Goal: Task Accomplishment & Management: Manage account settings

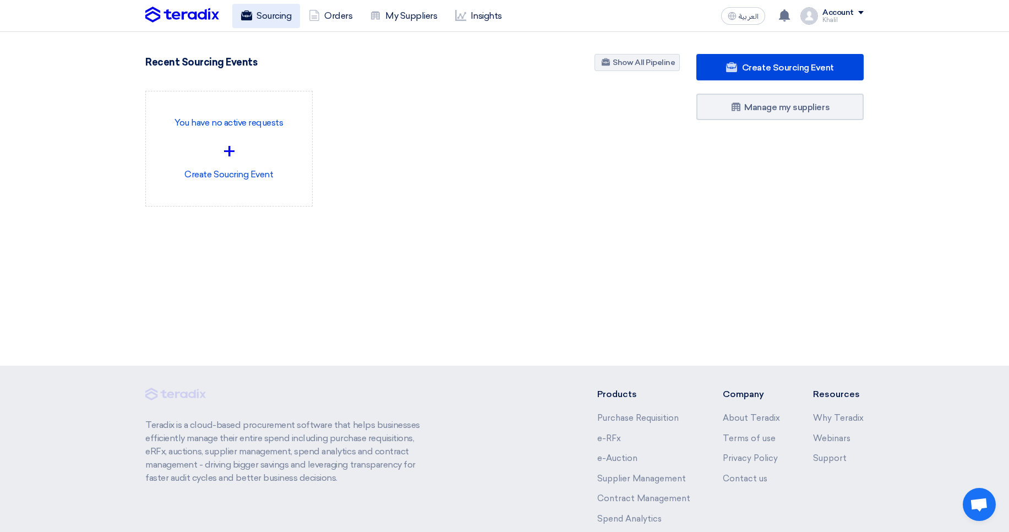
click at [266, 26] on link "Sourcing" at bounding box center [266, 16] width 68 height 24
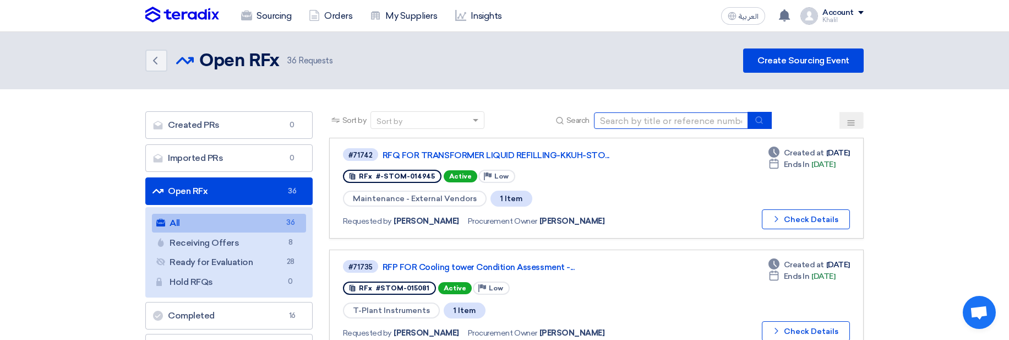
click at [693, 114] on input at bounding box center [671, 120] width 154 height 17
paste input "RFQ FOR SA DCP- load testing of Crane-STOM-014781"
type input "RFQ FOR SA DCP- load testing of Crane-STOM-014781"
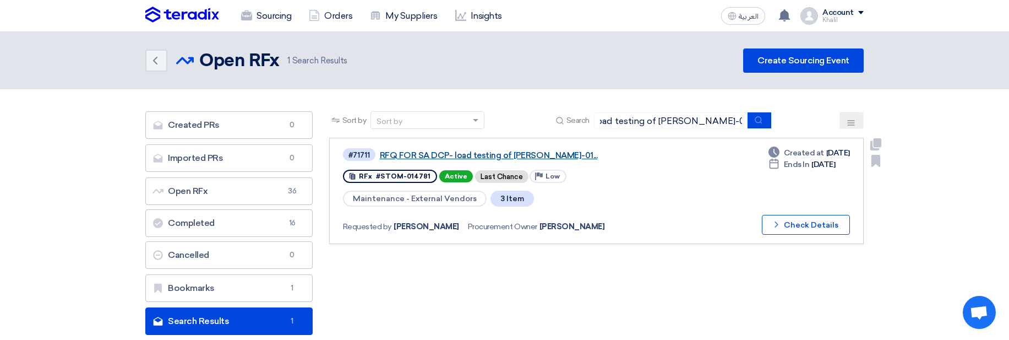
scroll to position [0, 0]
click at [533, 154] on link "RFQ FOR SA DCP- load testing of Crane-STOM-01..." at bounding box center [517, 155] width 275 height 10
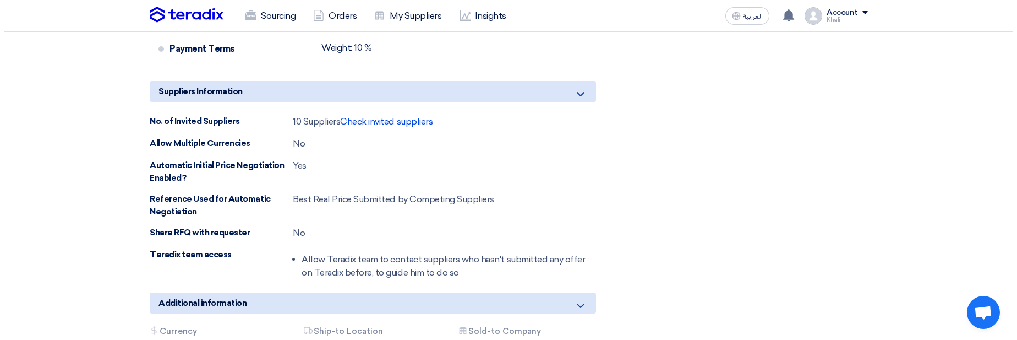
scroll to position [4623, 0]
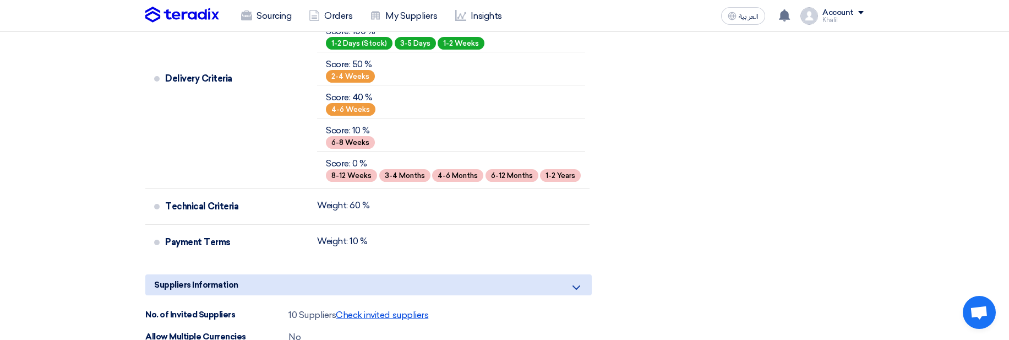
click at [364, 309] on span "Check invited suppliers" at bounding box center [382, 314] width 92 height 10
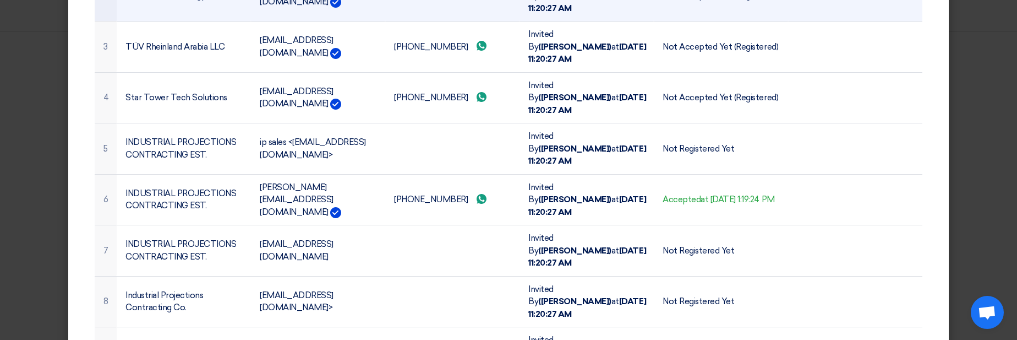
scroll to position [247, 0]
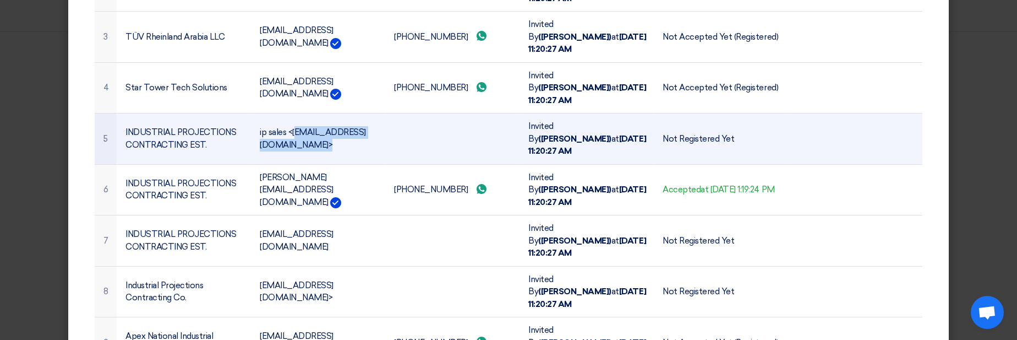
drag, startPoint x: 364, startPoint y: 80, endPoint x: 252, endPoint y: 70, distance: 112.8
click at [252, 113] on td "ip sales <ipsales@ipksa.net>" at bounding box center [318, 138] width 134 height 51
copy td "ip sales <ipsales@ipksa.net>"
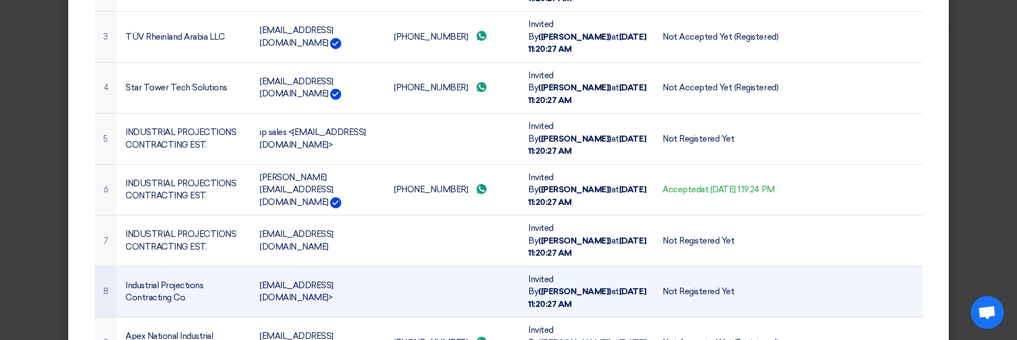
click at [292, 266] on td "psales@ipksa.net>" at bounding box center [318, 291] width 134 height 51
copy tr "psales@ipksa.net>"
click at [320, 266] on td "psales@ipksa.net>" at bounding box center [318, 291] width 134 height 51
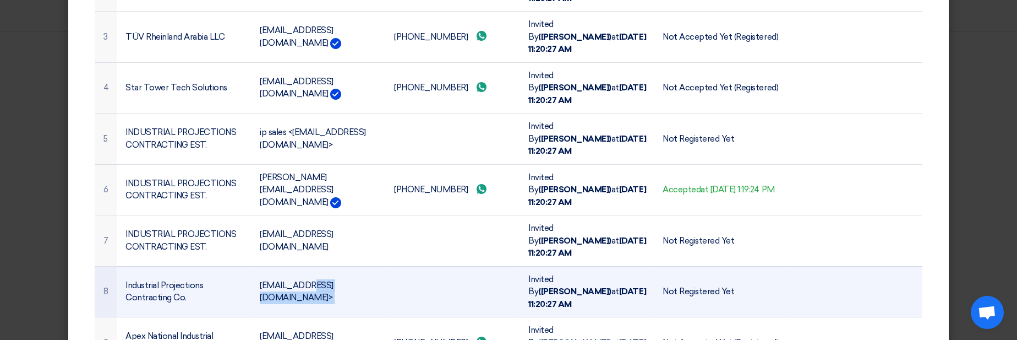
click at [337, 266] on td "psales@ipksa.net>" at bounding box center [318, 291] width 134 height 51
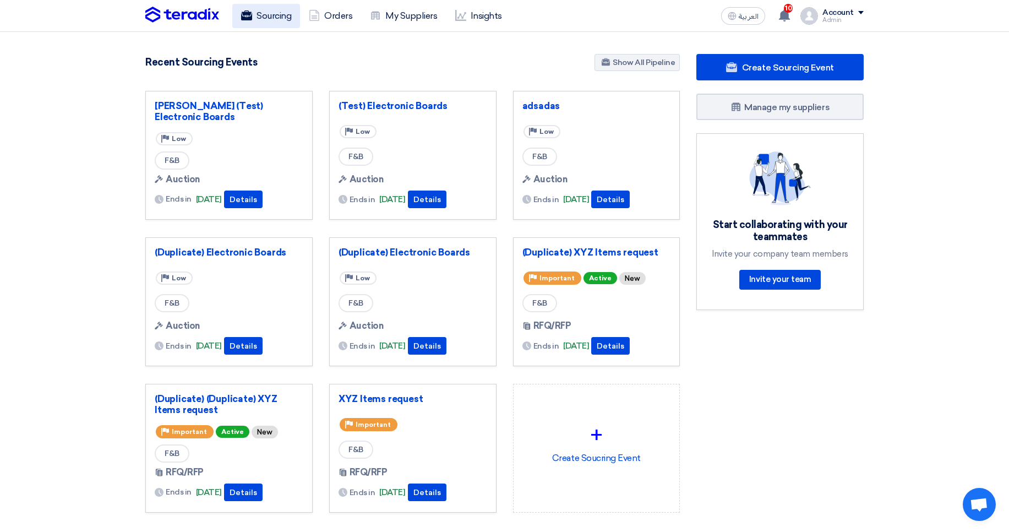
click at [267, 18] on link "Sourcing" at bounding box center [266, 16] width 68 height 24
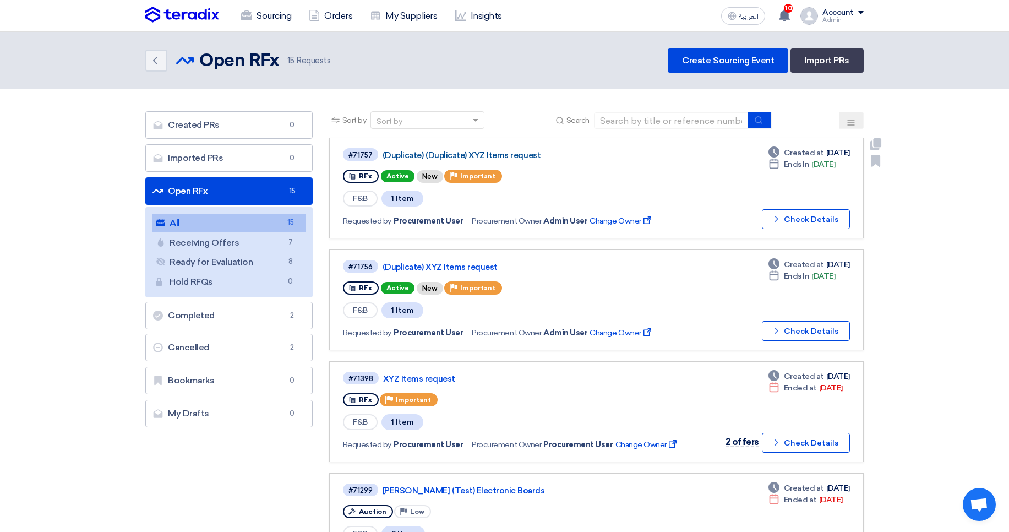
click at [477, 152] on link "(Duplicate) (Duplicate) XYZ Items request" at bounding box center [519, 155] width 275 height 10
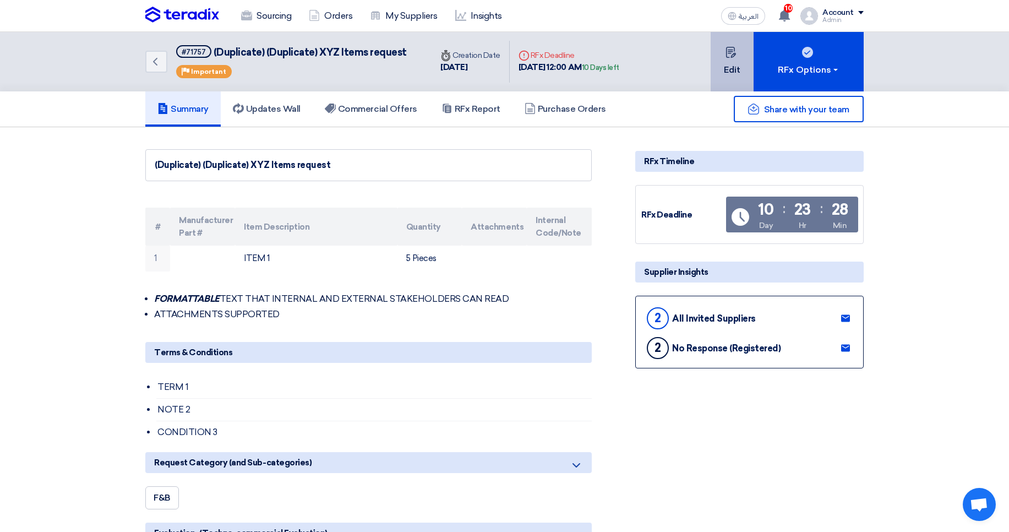
click at [712, 67] on button "Edit" at bounding box center [731, 61] width 43 height 59
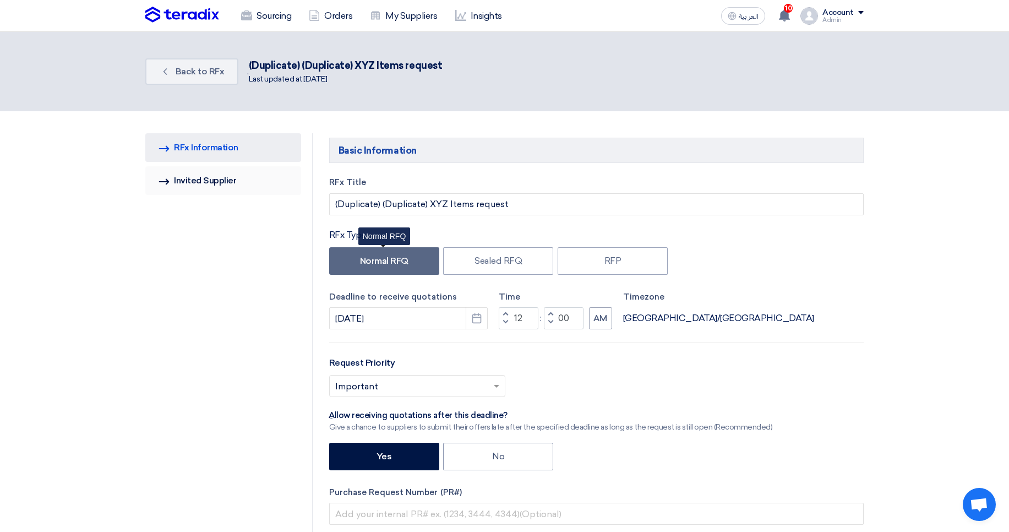
click at [203, 179] on link "Invited Suppliers Invited Supplier" at bounding box center [223, 180] width 156 height 29
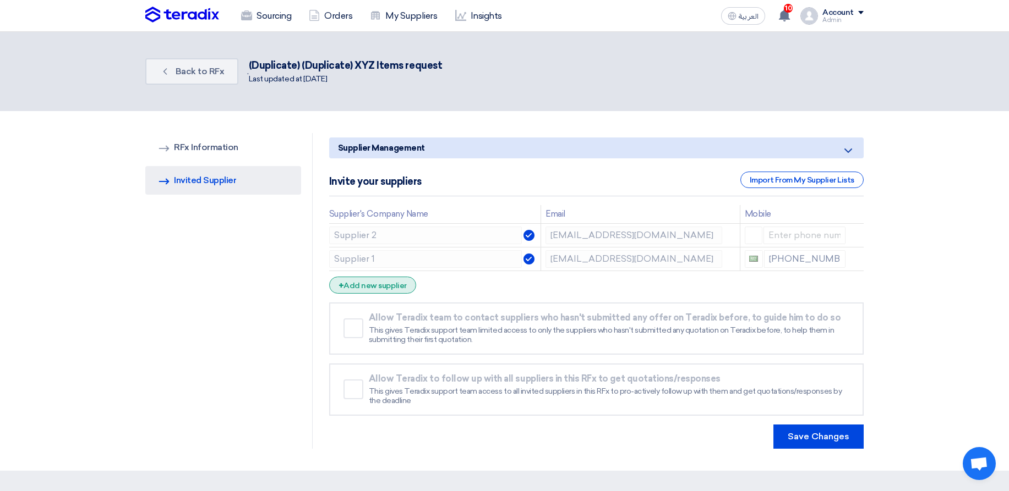
click at [386, 286] on div "+ Add new supplier" at bounding box center [372, 285] width 87 height 17
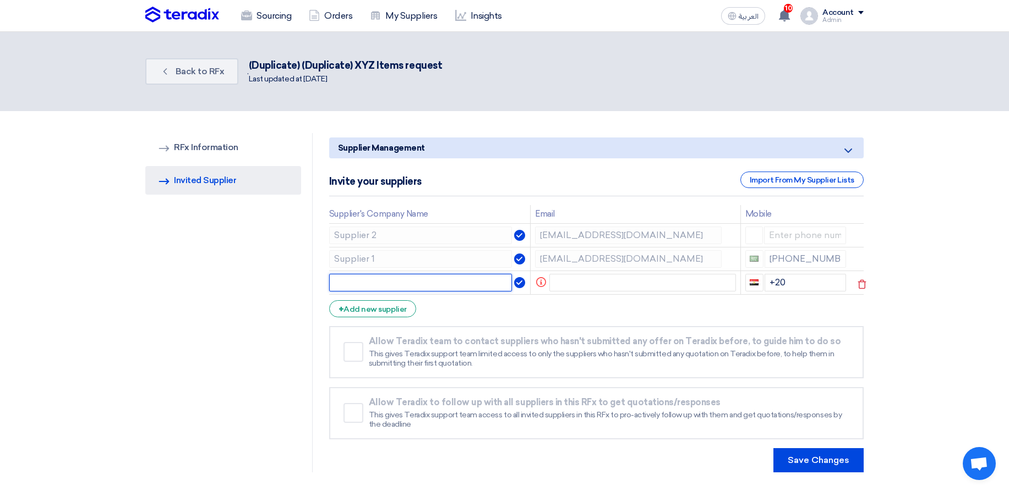
click at [398, 282] on input "text" at bounding box center [420, 283] width 183 height 18
type input "supplier 3"
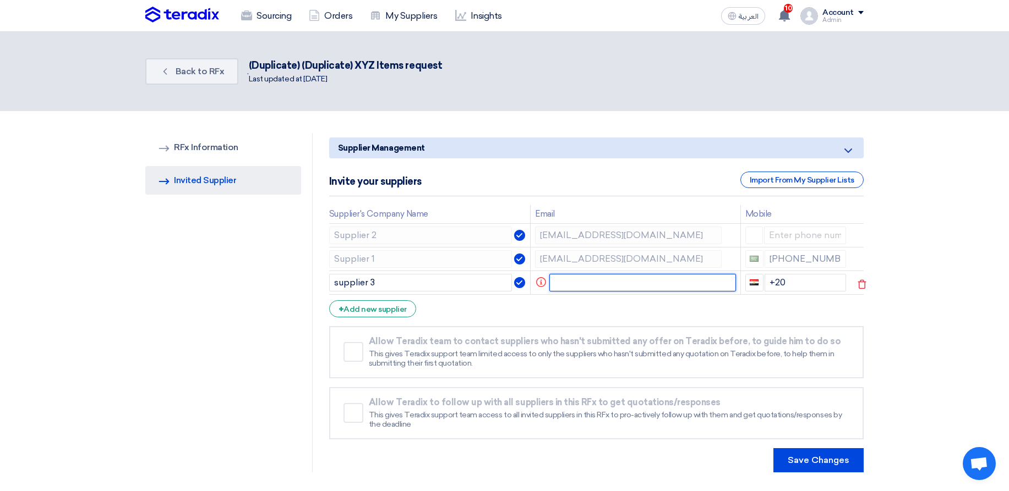
click at [584, 283] on input "text" at bounding box center [642, 283] width 187 height 18
paste input "abdelrhman.elsayed79@gmail.com"
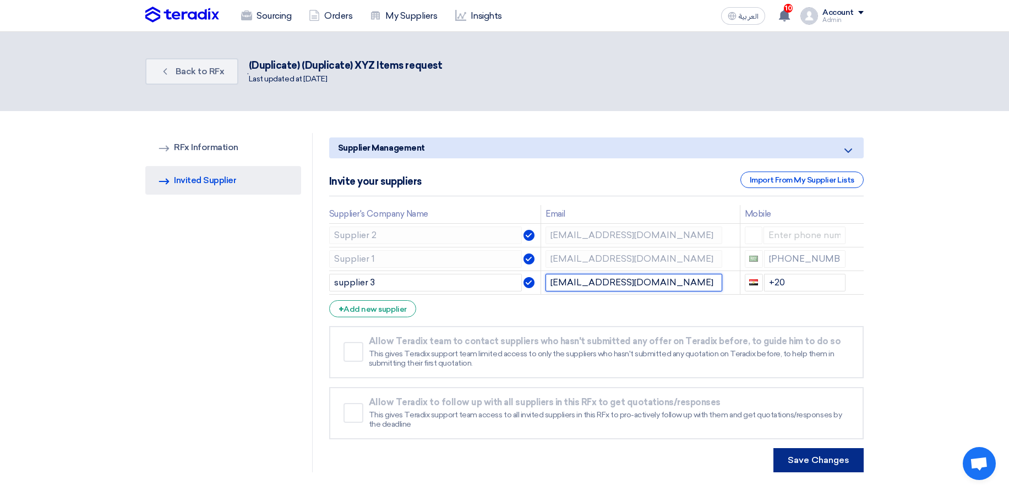
type input "abdelrhman.elsayed79@gmail.com"
click at [830, 465] on button "Save Changes" at bounding box center [818, 461] width 90 height 24
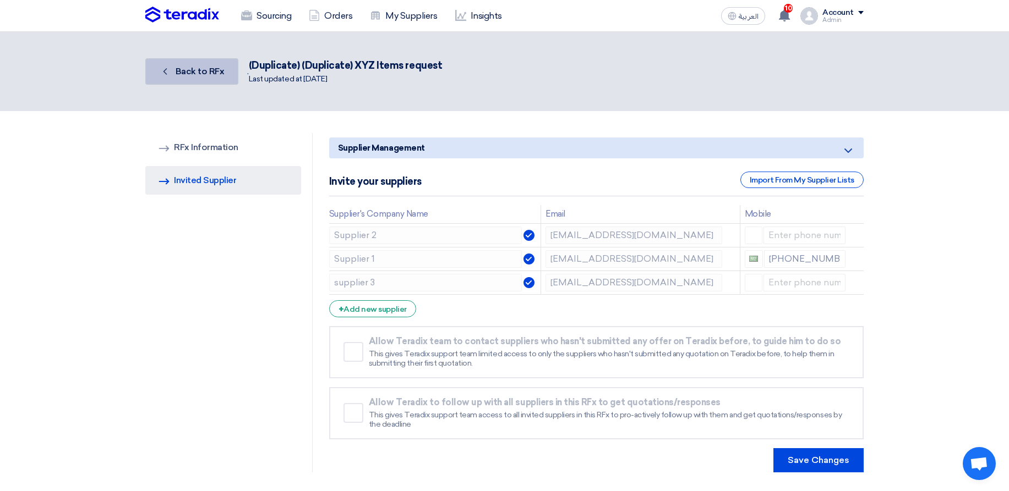
click at [206, 68] on span "Back to RFx" at bounding box center [200, 71] width 49 height 10
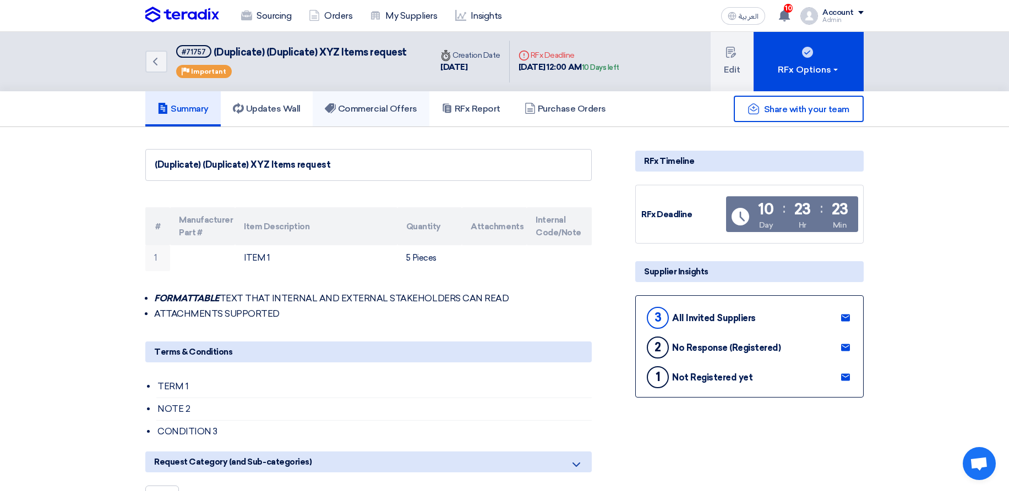
click at [339, 119] on link "Commercial Offers" at bounding box center [371, 108] width 117 height 35
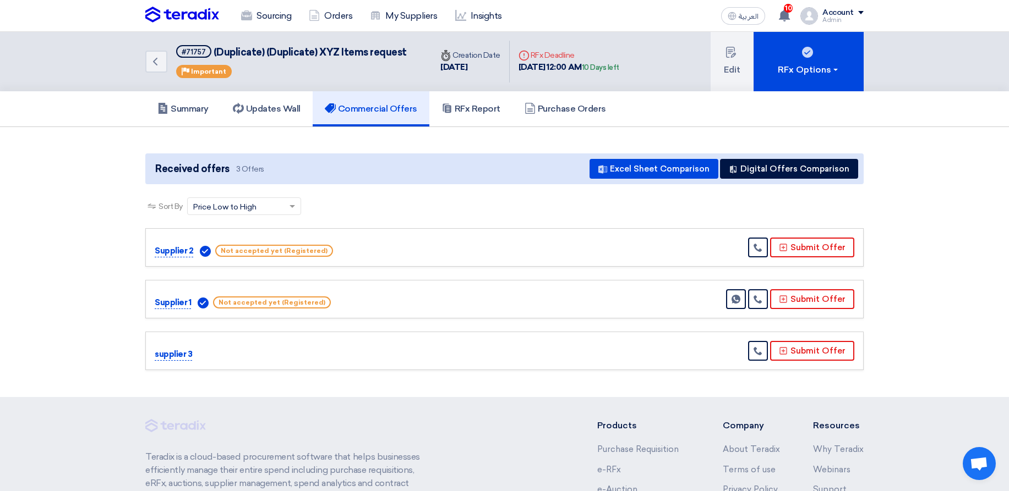
click at [278, 298] on span "Not accepted yet (Registered)" at bounding box center [272, 303] width 118 height 12
click at [277, 298] on span "Not accepted yet (Registered)" at bounding box center [272, 303] width 118 height 12
click at [270, 283] on div at bounding box center [270, 283] width 0 height 0
click at [400, 306] on div "Supplier 1 Not accepted yet (Registered) Send Message" at bounding box center [504, 299] width 699 height 20
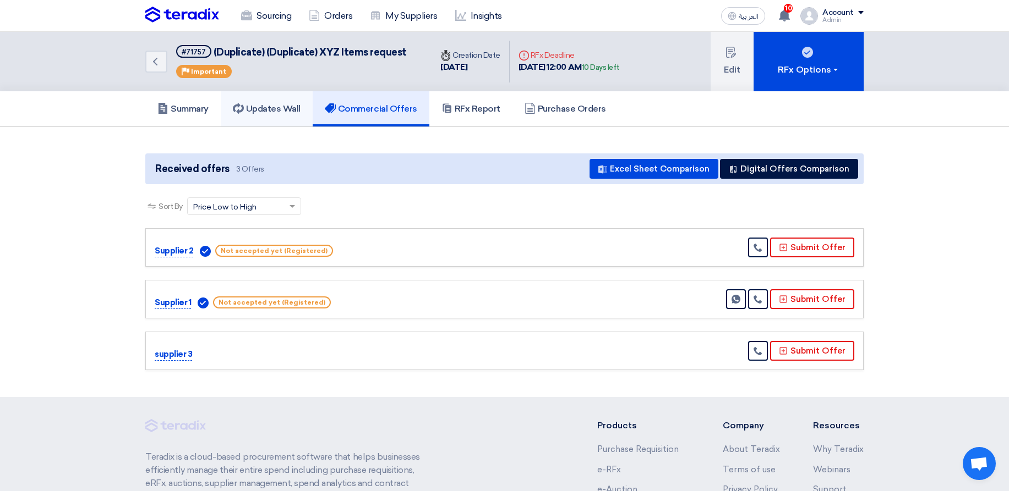
click at [260, 111] on h5 "Updates Wall" at bounding box center [267, 108] width 68 height 11
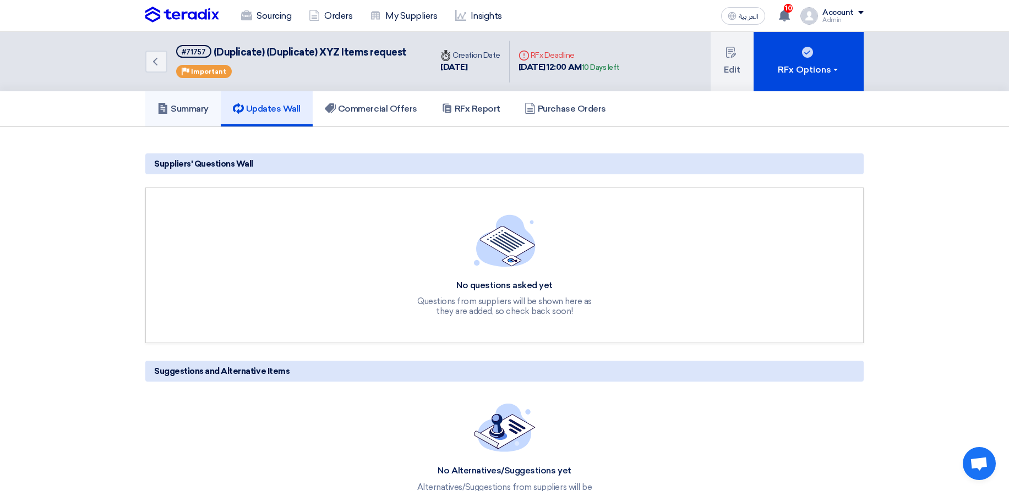
click at [201, 114] on h5 "Summary" at bounding box center [182, 108] width 51 height 11
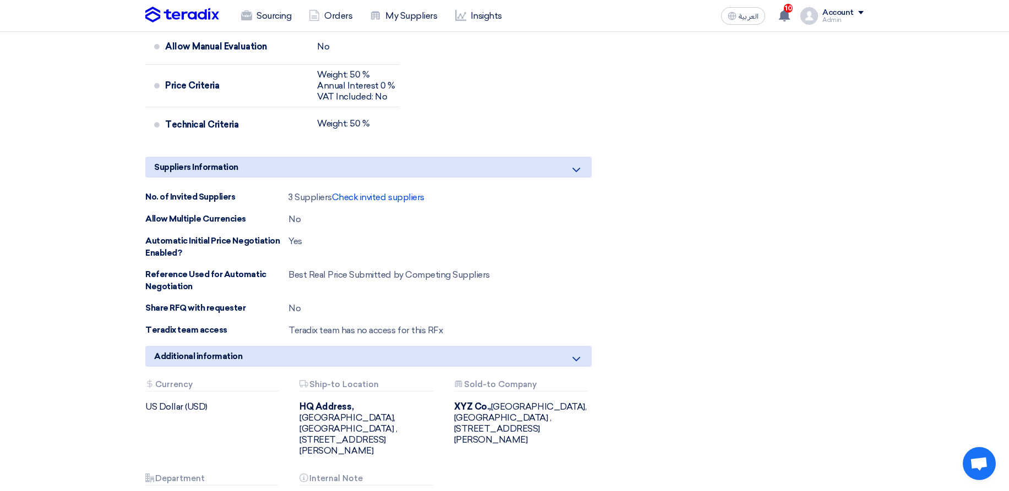
scroll to position [660, 0]
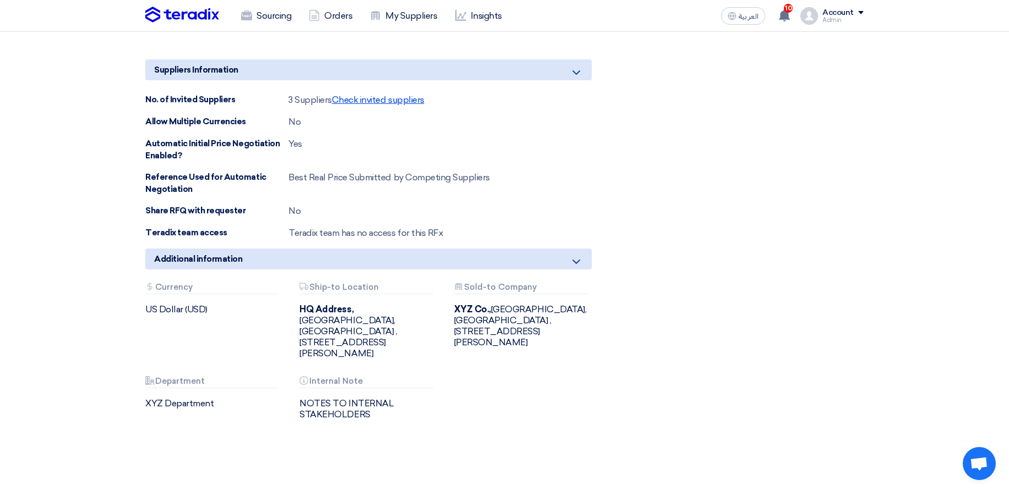
click at [406, 99] on span "Check invited suppliers" at bounding box center [378, 100] width 92 height 10
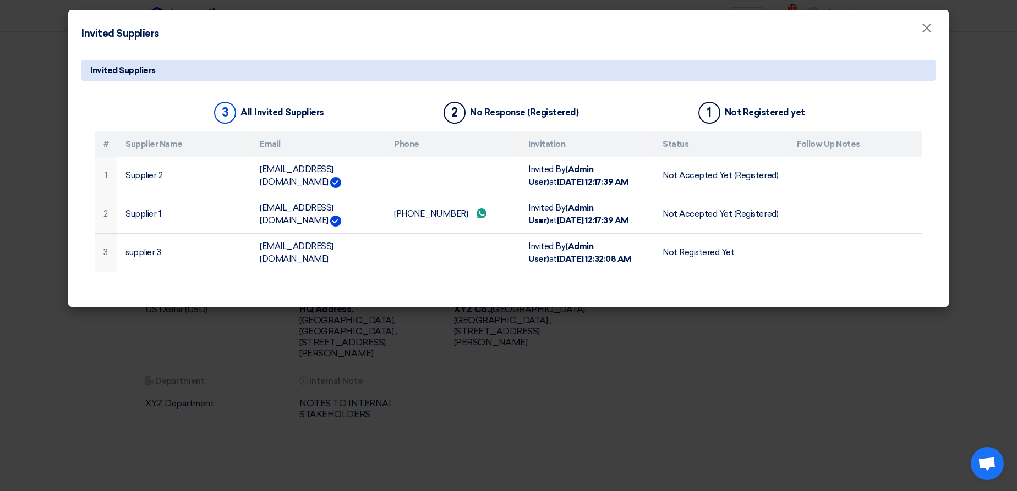
click at [602, 370] on modal-container "Invited Suppliers × Invited Suppliers 3 All Invited Suppliers 2 No Response (Re…" at bounding box center [508, 245] width 1017 height 491
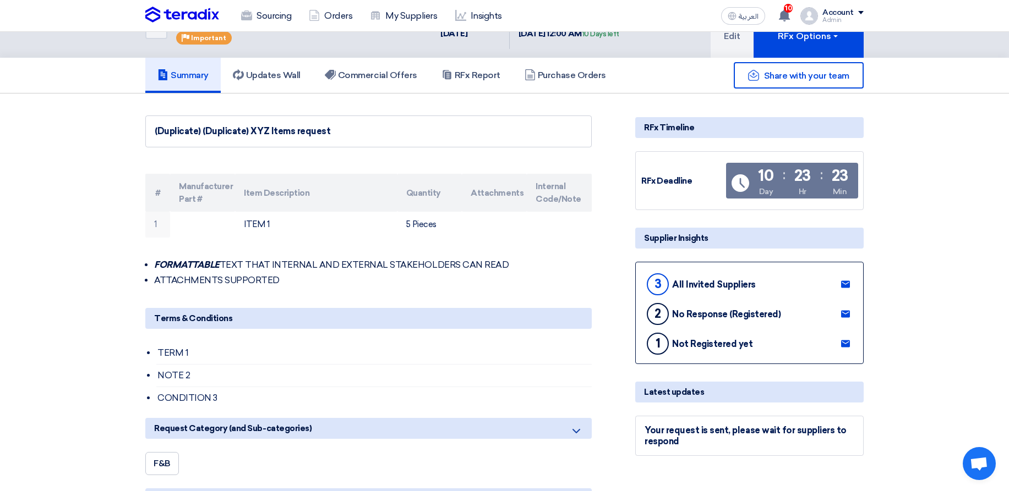
scroll to position [0, 0]
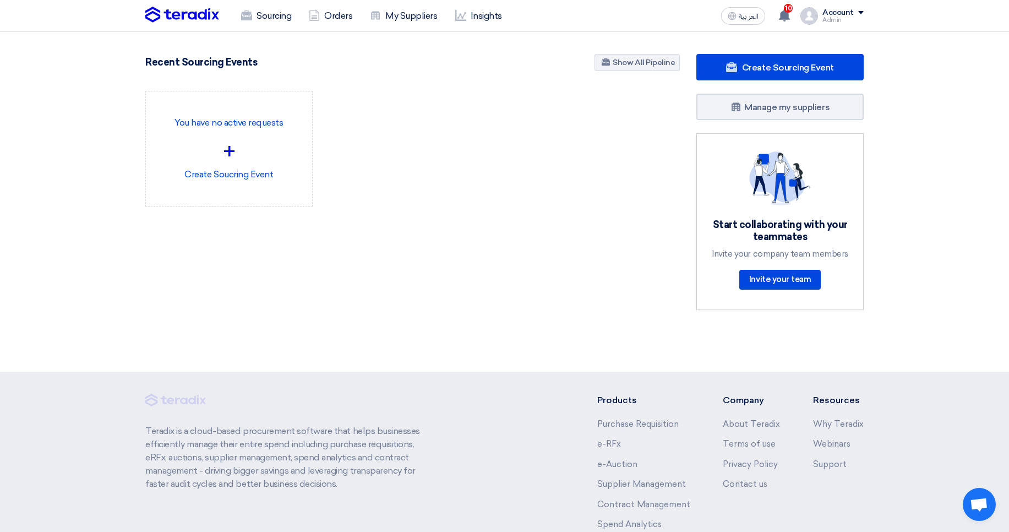
click at [839, 18] on div "Admin" at bounding box center [842, 20] width 41 height 6
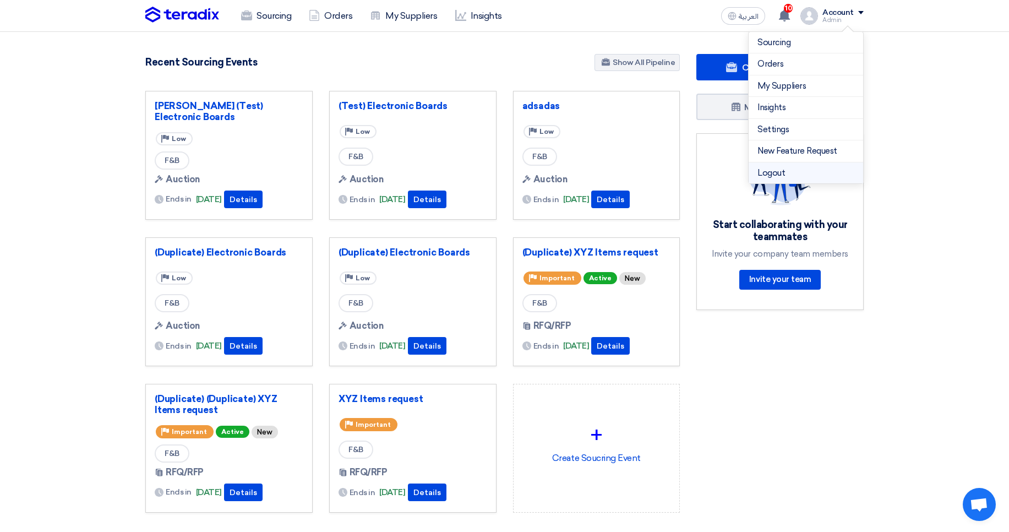
click at [772, 168] on li "Logout" at bounding box center [805, 172] width 114 height 21
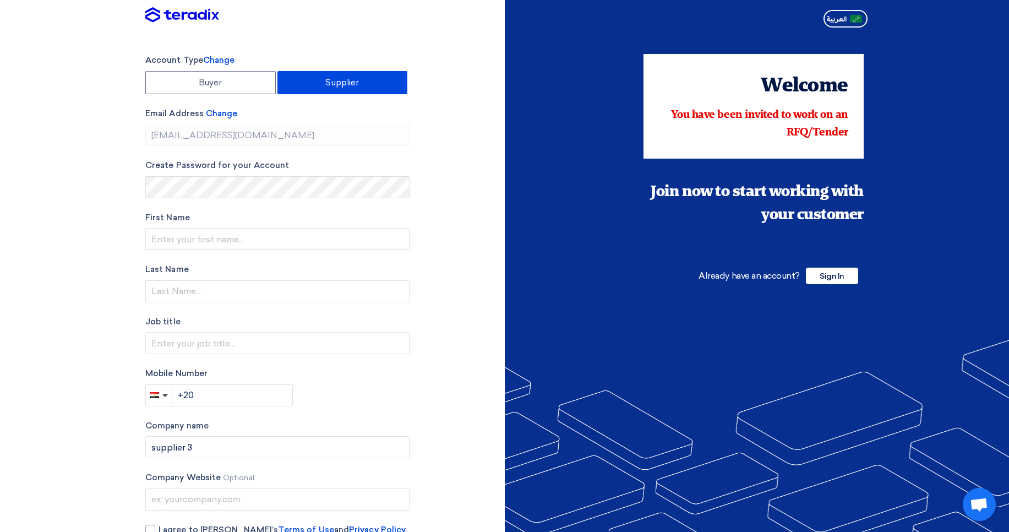
click at [710, 110] on span "You have been invited to work on an RFQ/Tender" at bounding box center [759, 124] width 177 height 29
drag, startPoint x: 710, startPoint y: 110, endPoint x: 851, endPoint y: 139, distance: 143.9
click at [851, 139] on div "Welcome You have been invited to work on an RFQ/Tender Join now to start workin…" at bounding box center [753, 106] width 220 height 105
click at [834, 131] on span "You have been invited to work on an RFQ/Tender" at bounding box center [759, 124] width 177 height 29
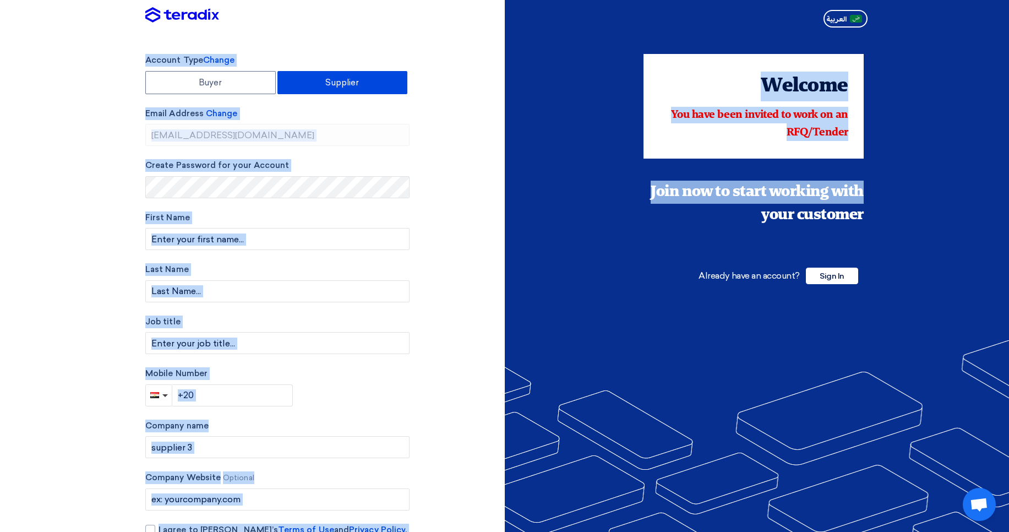
drag, startPoint x: 762, startPoint y: 188, endPoint x: 952, endPoint y: 227, distance: 194.4
click at [915, 237] on div "Account Type Change Buyer Supplier Email Address Change abdelrhman.elsayed79@gm…" at bounding box center [504, 313] width 1009 height 563
click at [999, 201] on div at bounding box center [757, 296] width 505 height 598
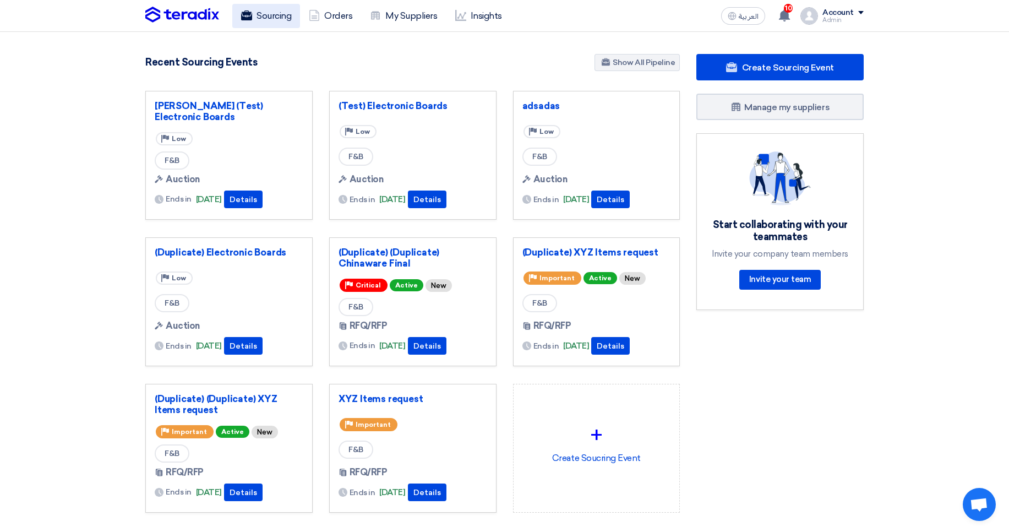
click at [254, 16] on link "Sourcing" at bounding box center [266, 16] width 68 height 24
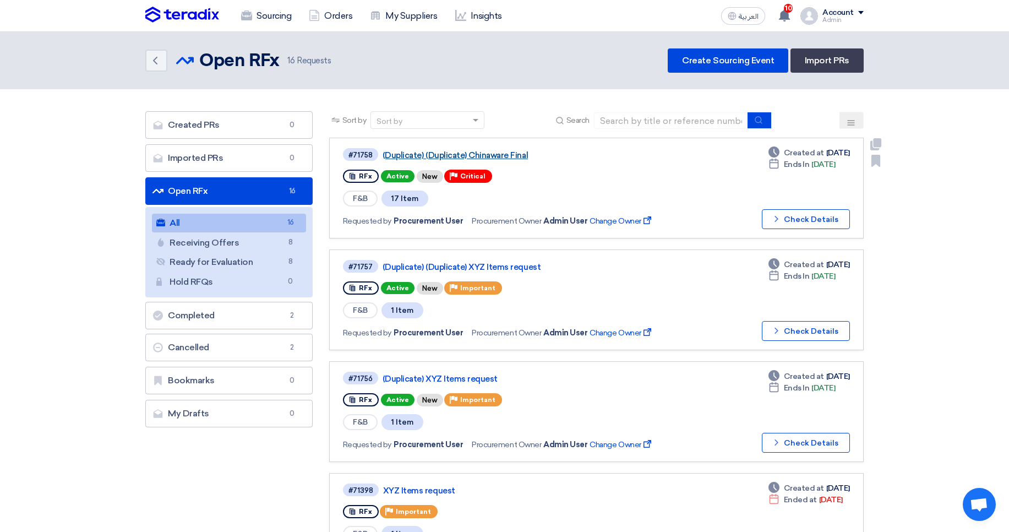
click at [501, 157] on link "(Duplicate) (Duplicate) Chinaware Final" at bounding box center [519, 155] width 275 height 10
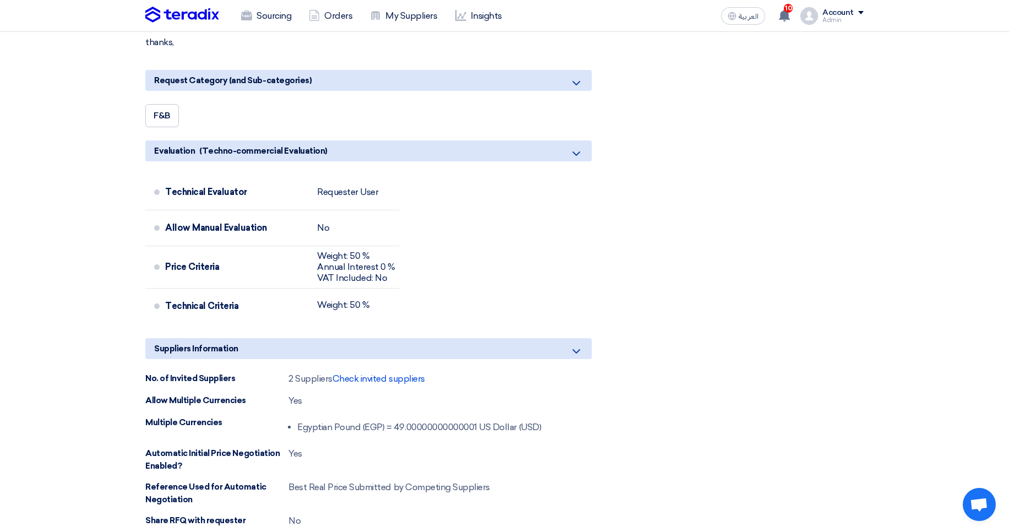
scroll to position [1057, 0]
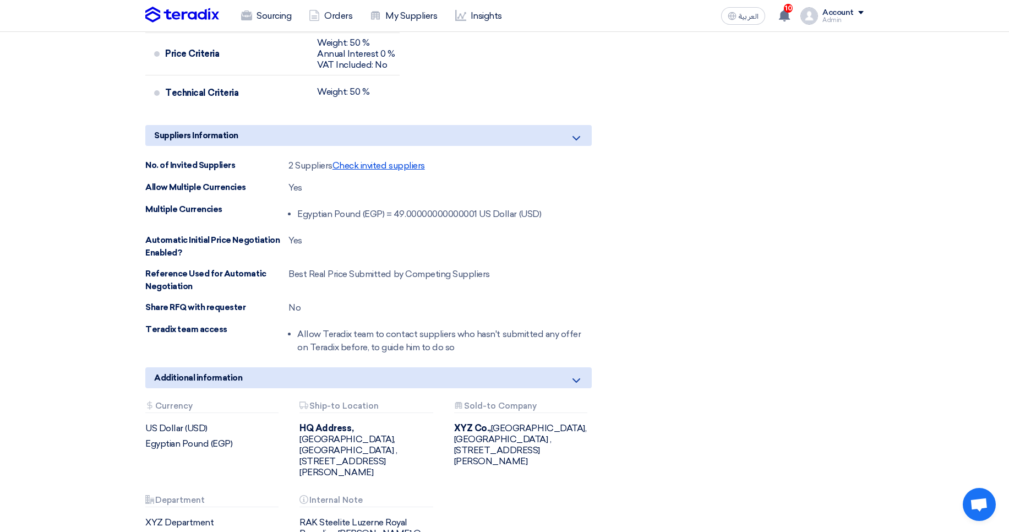
click at [386, 170] on span "Check invited suppliers" at bounding box center [378, 165] width 92 height 10
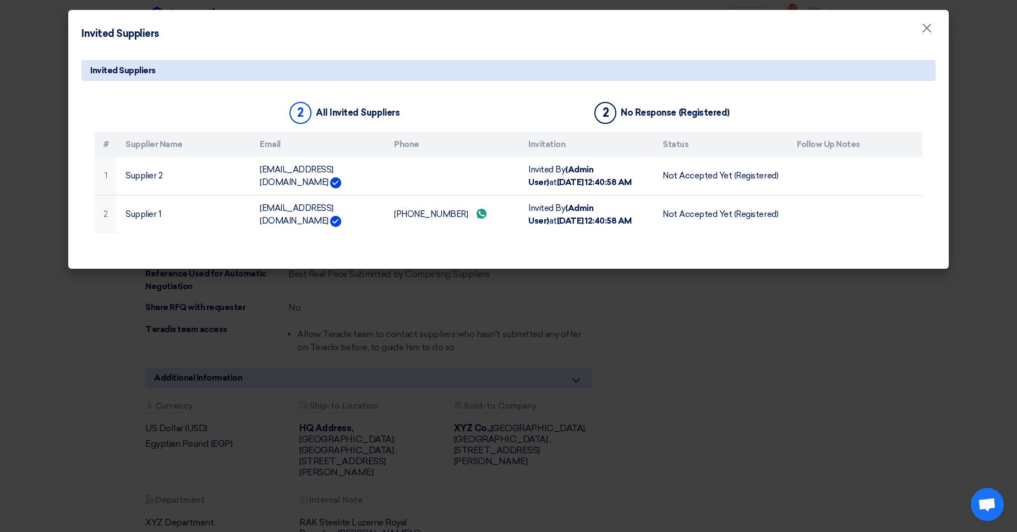
click at [625, 282] on modal-container "Invited Suppliers × Invited Suppliers 2 All Invited Suppliers 2 No Response (Re…" at bounding box center [508, 266] width 1017 height 532
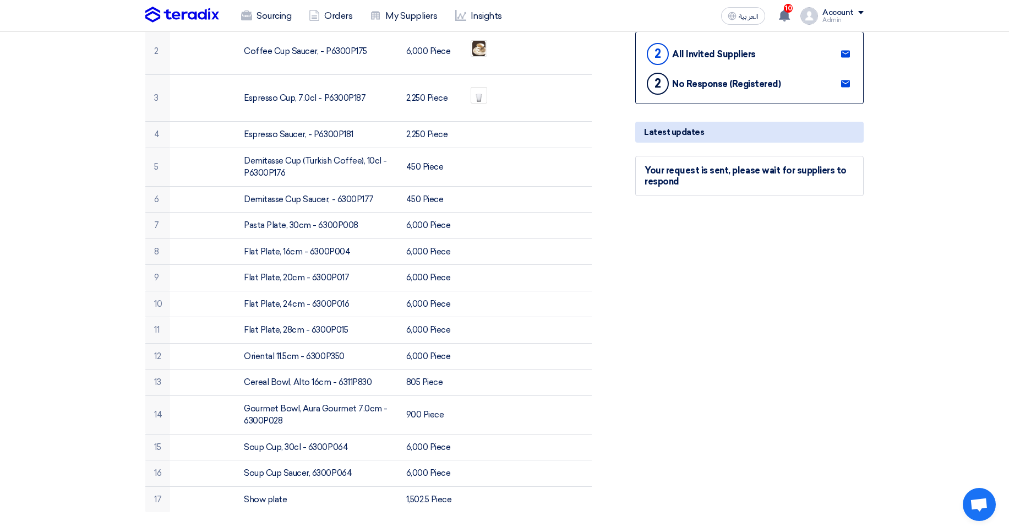
scroll to position [0, 0]
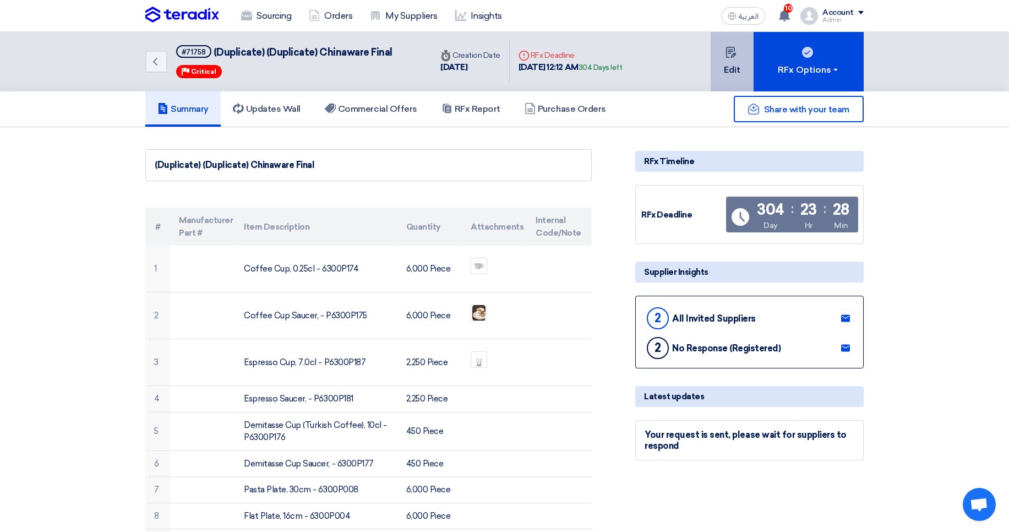
click at [720, 61] on button "Edit" at bounding box center [731, 61] width 43 height 59
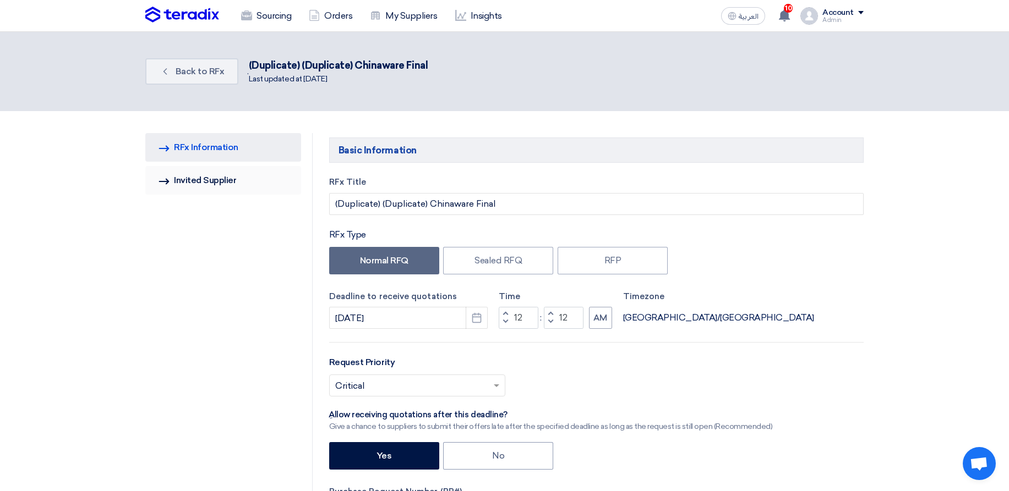
click at [223, 188] on link "Invited Suppliers Invited Supplier" at bounding box center [223, 180] width 156 height 29
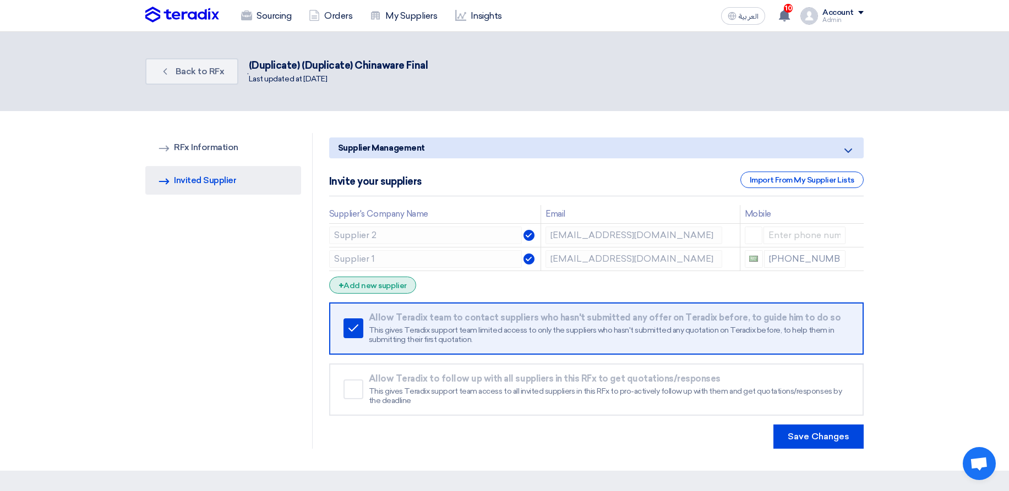
click at [371, 286] on div "+ Add new supplier" at bounding box center [372, 285] width 87 height 17
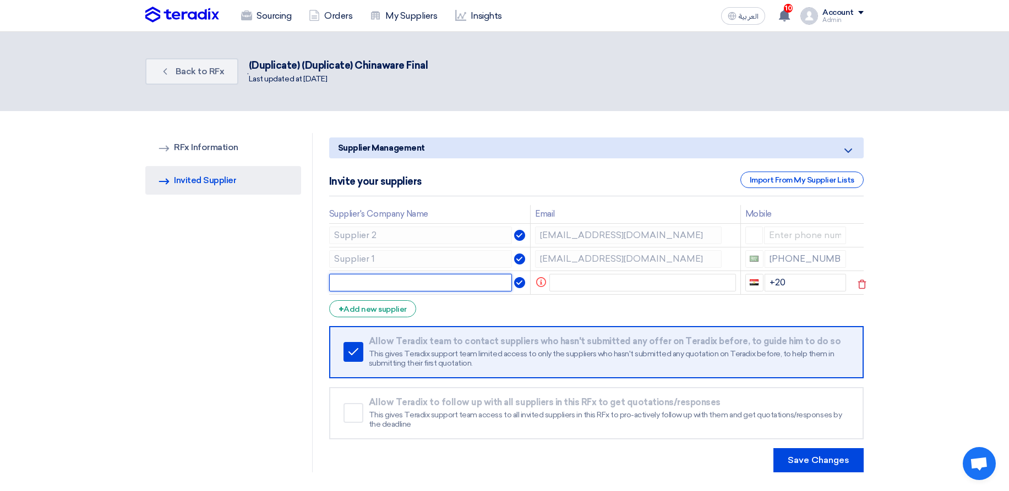
click at [390, 282] on input "text" at bounding box center [420, 283] width 183 height 18
type input "Supplier 3"
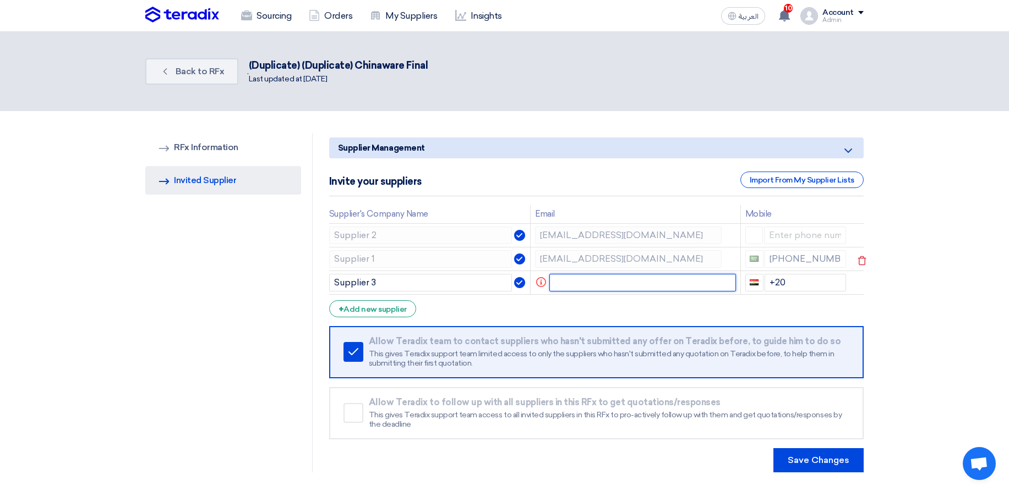
paste input "[EMAIL_ADDRESS][DOMAIN_NAME]"
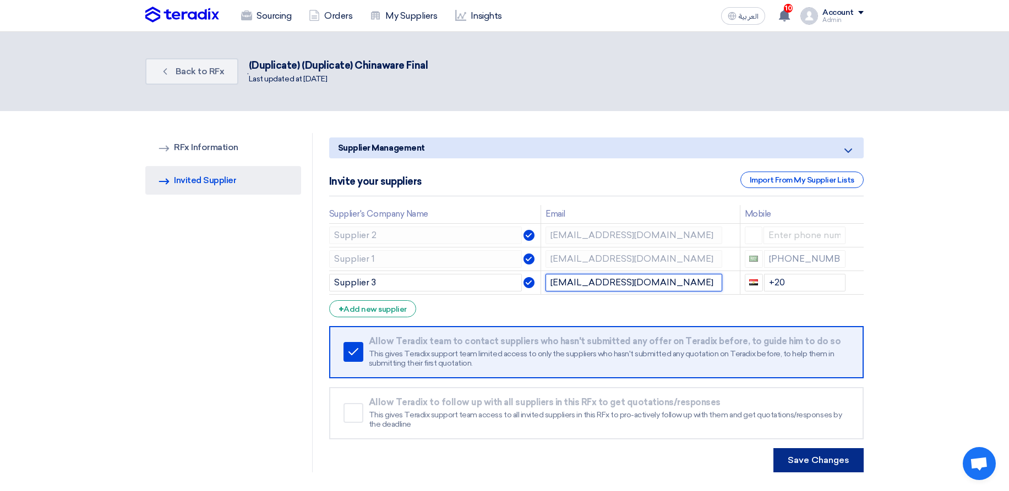
type input "[EMAIL_ADDRESS][DOMAIN_NAME]"
click at [826, 451] on button "Save Changes" at bounding box center [818, 461] width 90 height 24
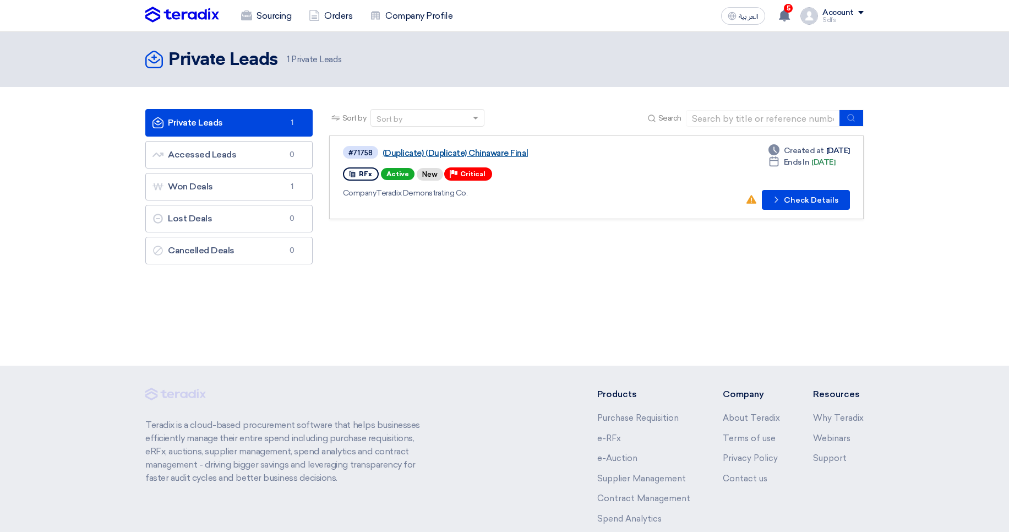
click at [497, 151] on link "(Duplicate) (Duplicate) Chinaware Final" at bounding box center [519, 153] width 275 height 10
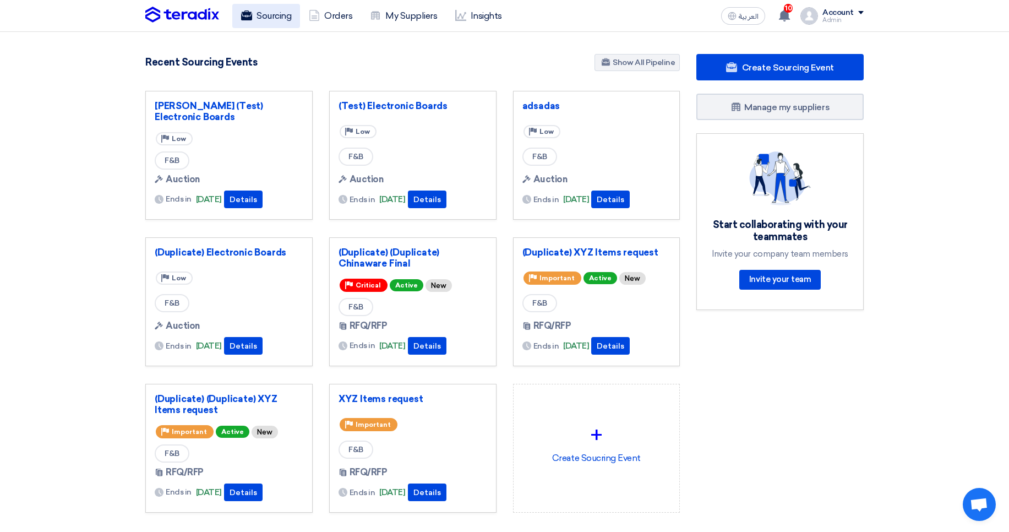
click at [263, 17] on link "Sourcing" at bounding box center [266, 16] width 68 height 24
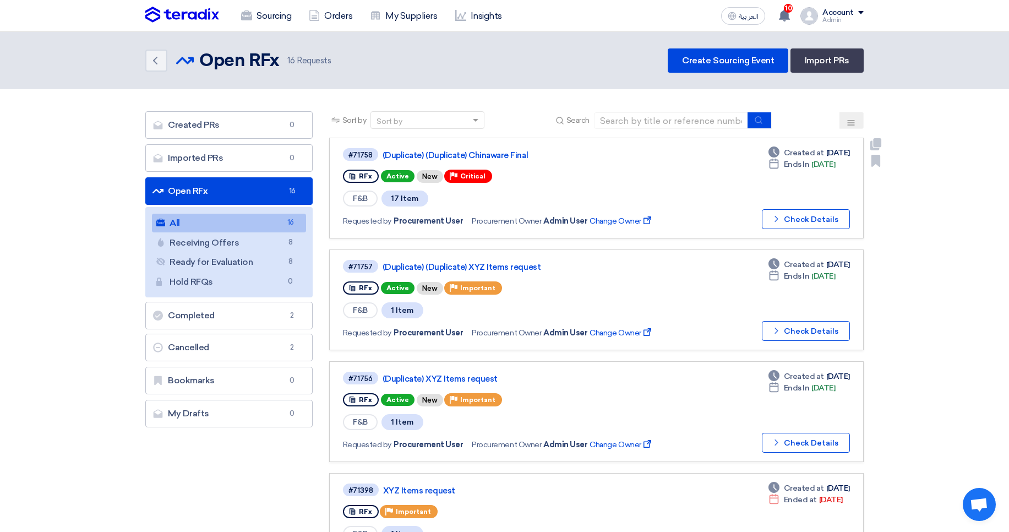
click at [441, 147] on div "#71758 (Duplicate) (Duplicate) Chinaware Final" at bounding box center [503, 154] width 321 height 15
click at [450, 160] on div "#71758 (Duplicate) (Duplicate) Chinaware Final" at bounding box center [503, 154] width 321 height 15
click at [446, 152] on link "(Duplicate) (Duplicate) Chinaware Final" at bounding box center [519, 155] width 275 height 10
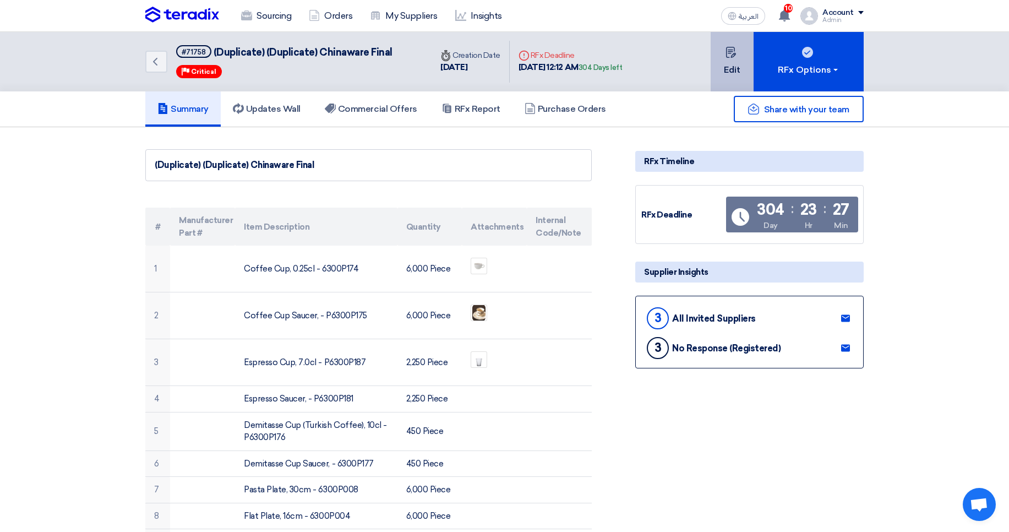
click at [718, 68] on button "Edit" at bounding box center [731, 61] width 43 height 59
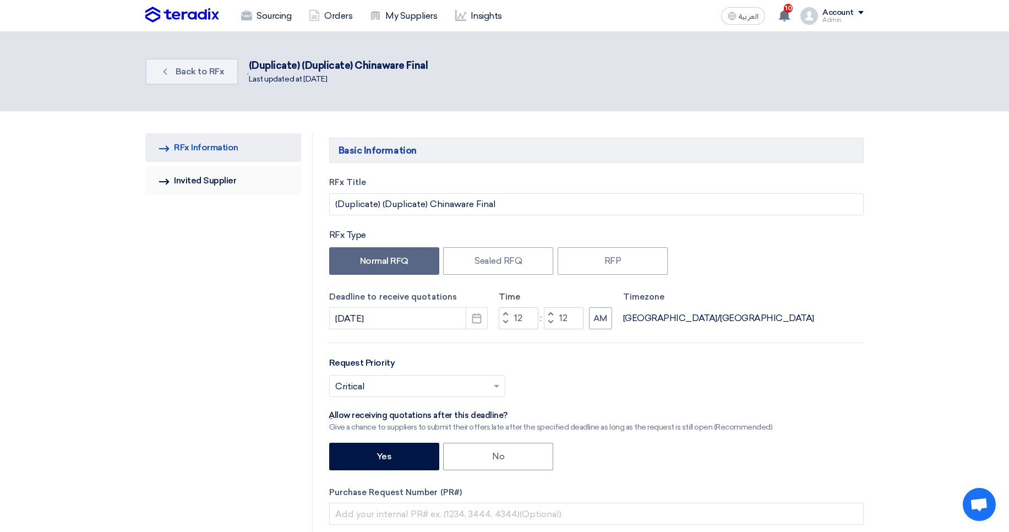
click at [251, 180] on link "Invited Suppliers Invited Supplier" at bounding box center [223, 180] width 156 height 29
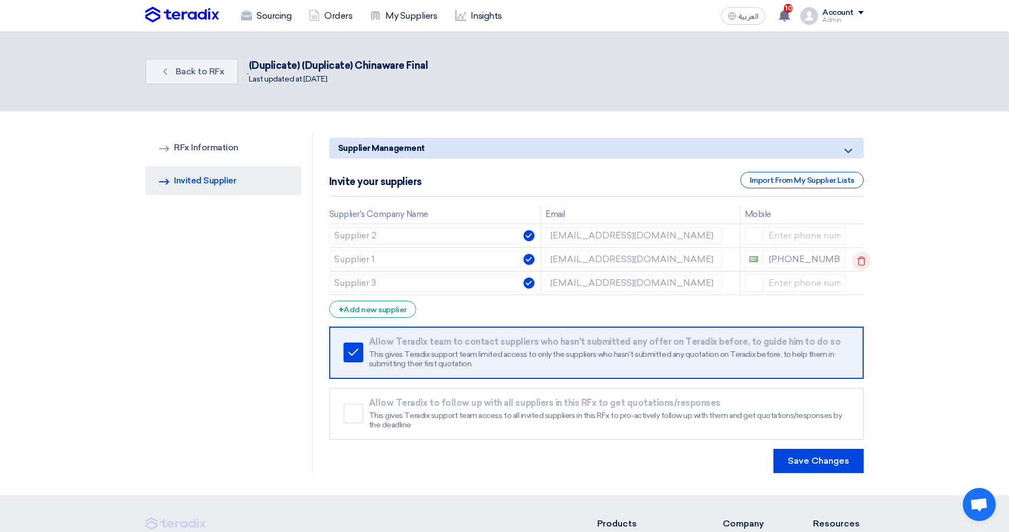
click at [863, 255] on icon at bounding box center [861, 261] width 19 height 19
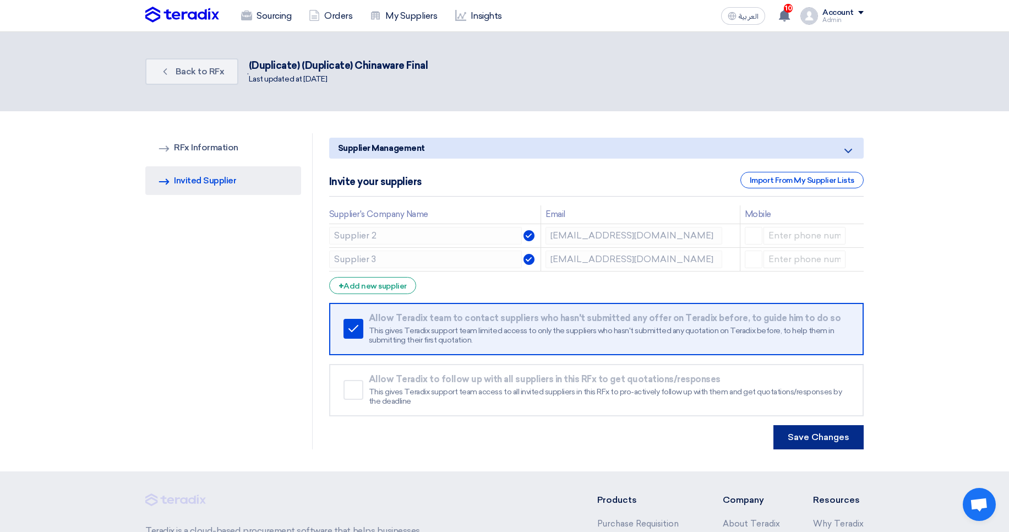
click at [830, 439] on button "Save Changes" at bounding box center [818, 437] width 90 height 24
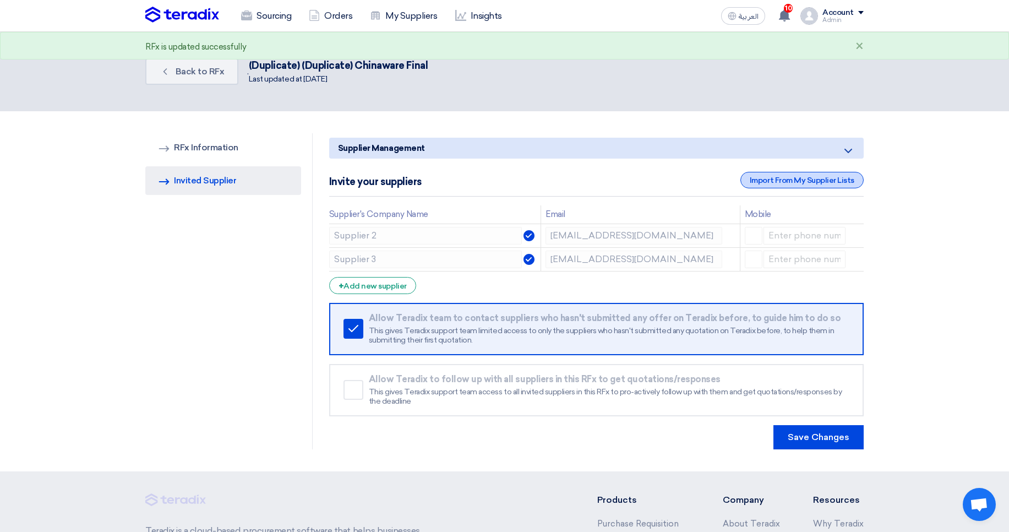
click at [758, 184] on div "Import From My Supplier Lists" at bounding box center [801, 180] width 123 height 17
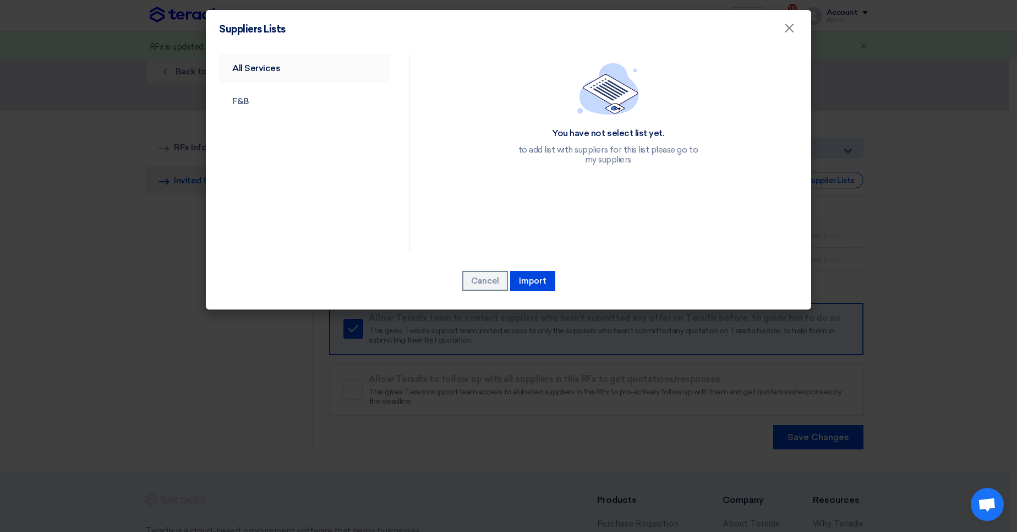
click at [292, 74] on link "All Services" at bounding box center [304, 68] width 171 height 29
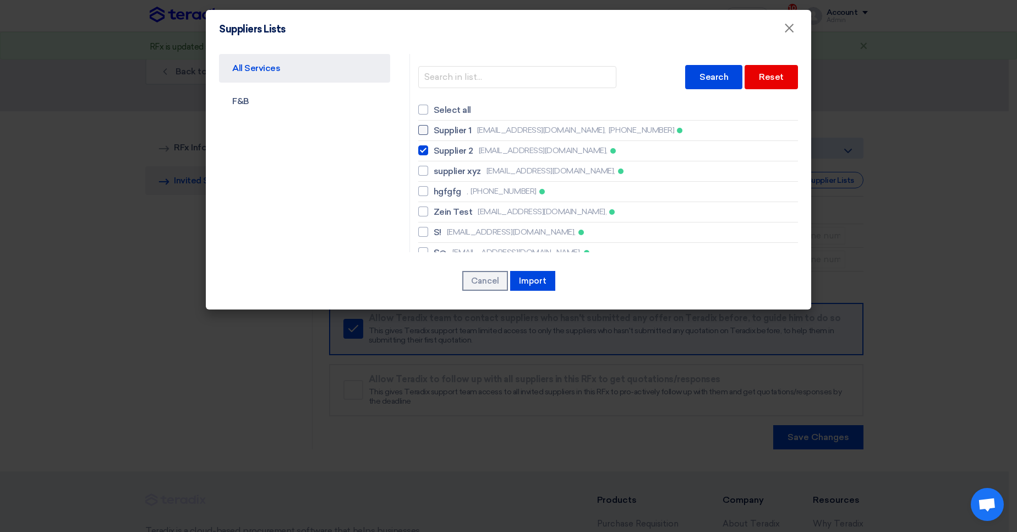
click at [609, 134] on span "+966502121321" at bounding box center [641, 130] width 65 height 12
click at [441, 134] on input "Supplier 1 sp1@teradix.com, +966502121321" at bounding box center [437, 130] width 7 height 7
checkbox input "true"
click at [543, 286] on button "Import" at bounding box center [532, 281] width 45 height 20
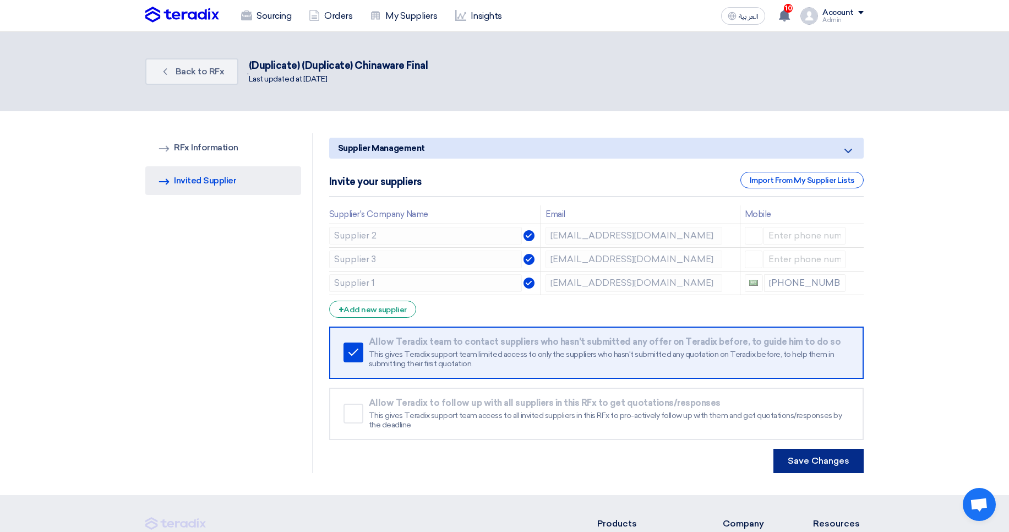
click at [830, 461] on button "Save Changes" at bounding box center [818, 461] width 90 height 24
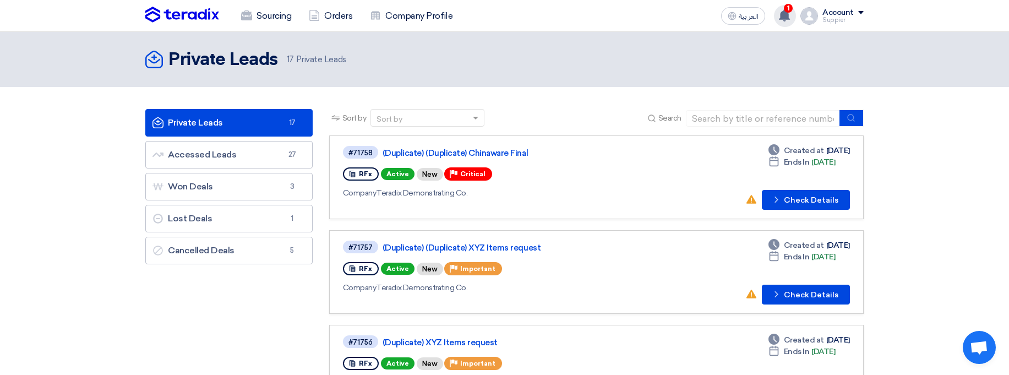
click at [777, 19] on div "1 New request received, check details and submit your quotation now! 1 minutes …" at bounding box center [785, 16] width 22 height 22
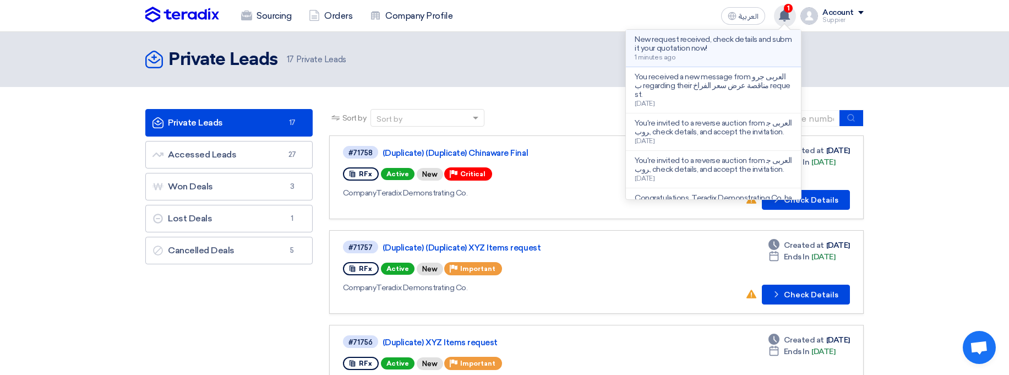
click at [737, 56] on div "New request received, check details and submit your quotation now! 1 minutes ago" at bounding box center [713, 48] width 157 height 26
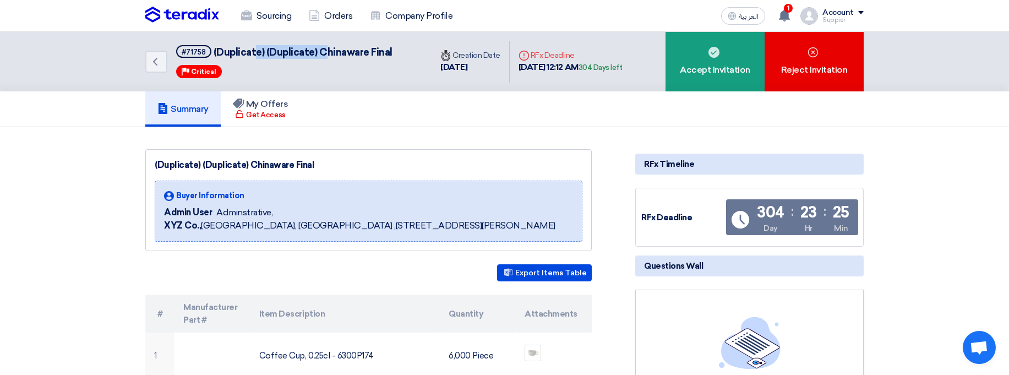
drag, startPoint x: 257, startPoint y: 54, endPoint x: 344, endPoint y: 52, distance: 87.0
click at [329, 53] on span "(Duplicate) (Duplicate) Chinaware Final" at bounding box center [303, 52] width 179 height 12
click at [345, 52] on span "(Duplicate) (Duplicate) Chinaware Final" at bounding box center [303, 52] width 179 height 12
